Goal: Check status: Check status

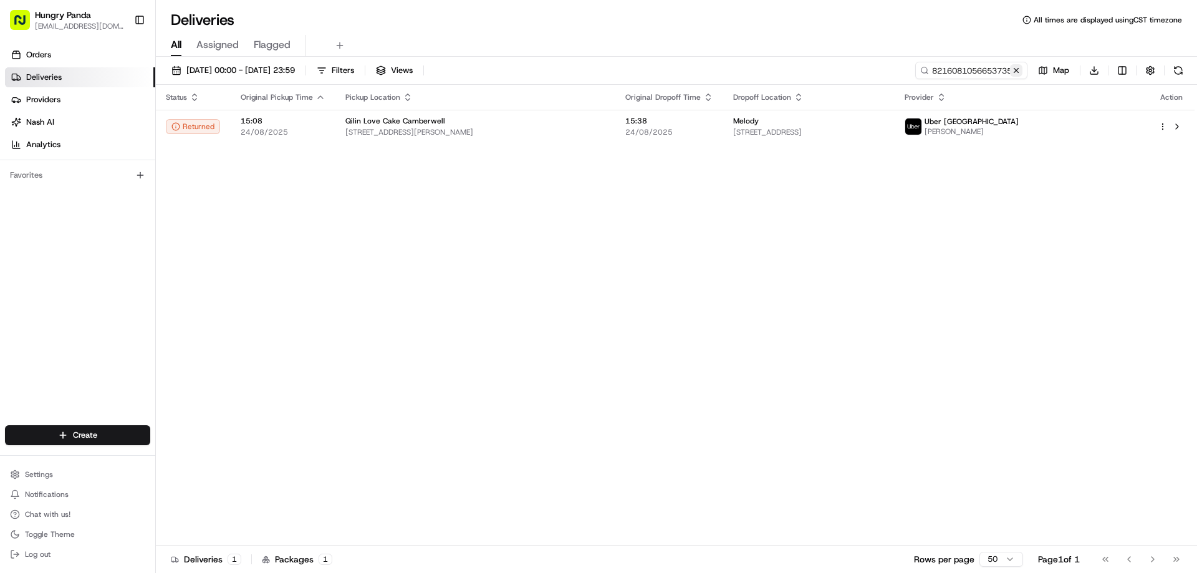
click at [1017, 70] on button at bounding box center [1016, 70] width 12 height 12
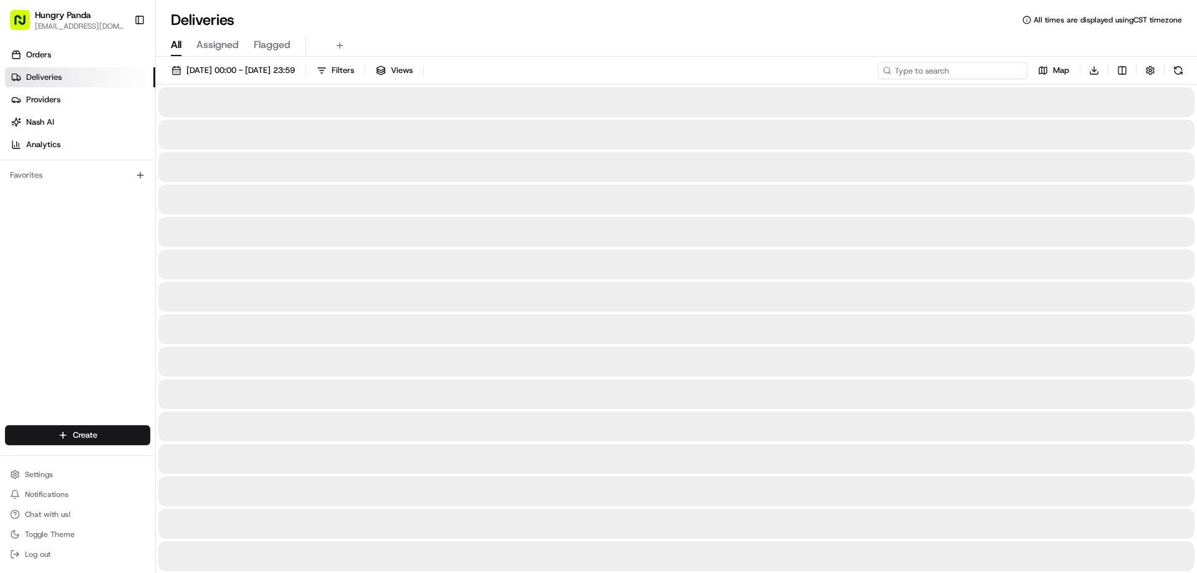
click at [1001, 72] on input at bounding box center [953, 70] width 150 height 17
paste input "1517077456755790952033"
type input "1517077456755790952033"
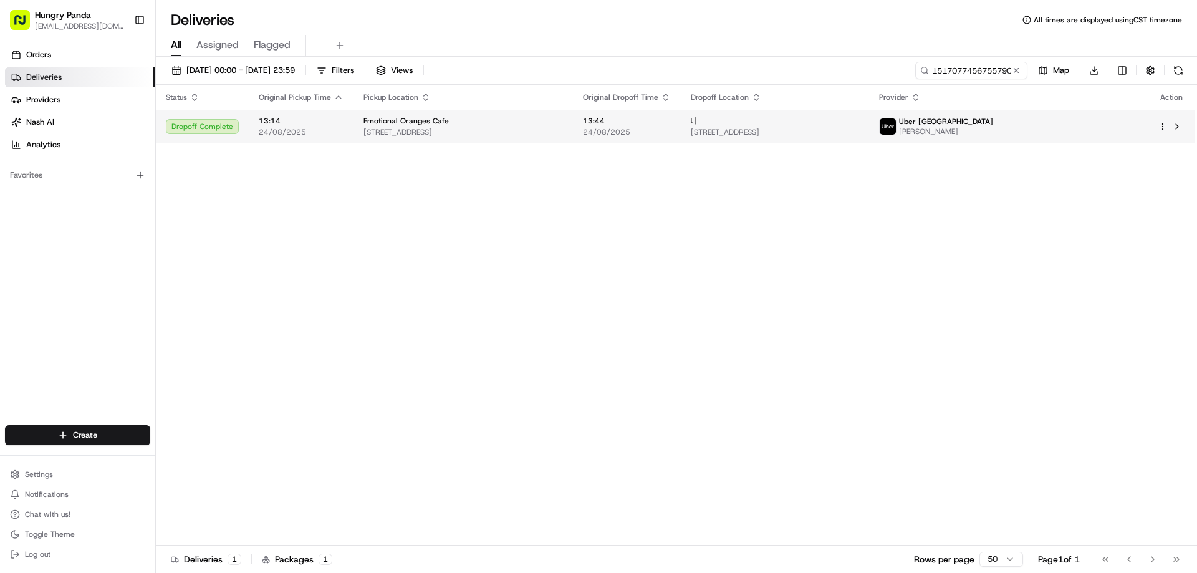
click at [841, 127] on div "叶 [STREET_ADDRESS]" at bounding box center [775, 126] width 168 height 21
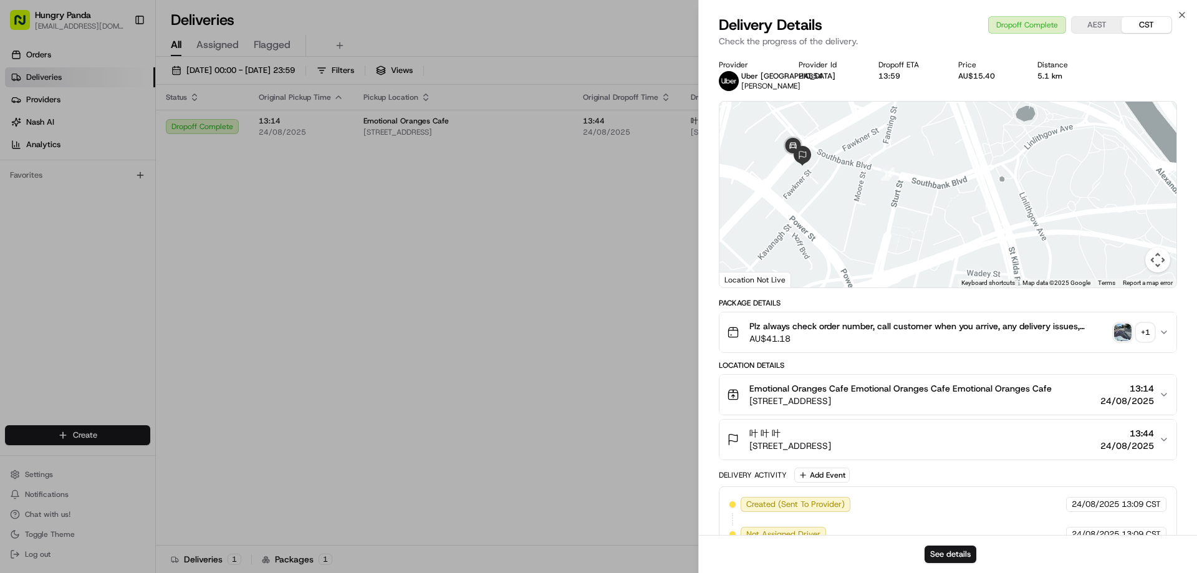
click at [1147, 329] on div "+ 1" at bounding box center [1145, 332] width 17 height 17
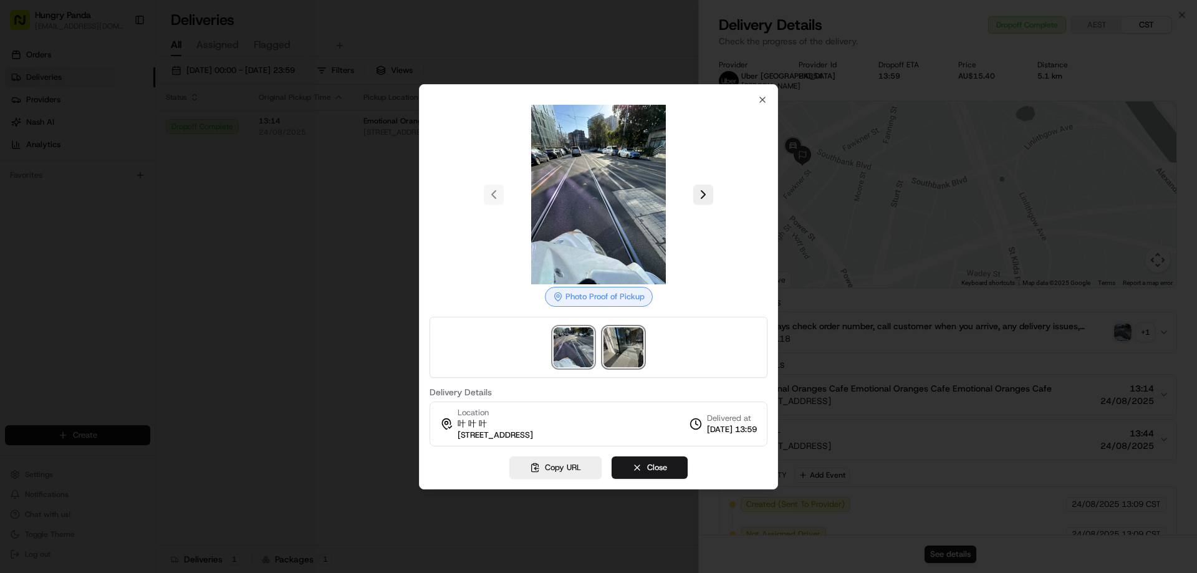
click at [635, 340] on img at bounding box center [624, 347] width 40 height 40
